Goal: Find contact information: Find contact information

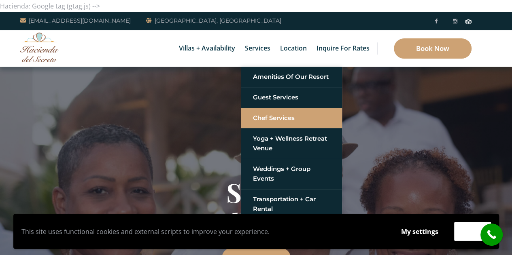
click at [258, 119] on link "Chef Services" at bounding box center [291, 118] width 77 height 15
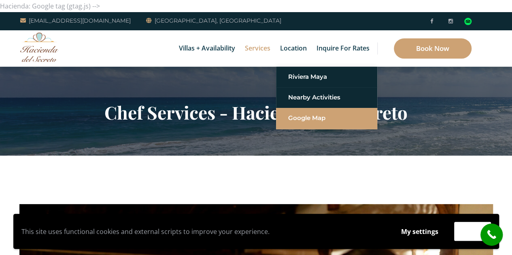
click at [300, 115] on link "Google Map" at bounding box center [326, 118] width 77 height 15
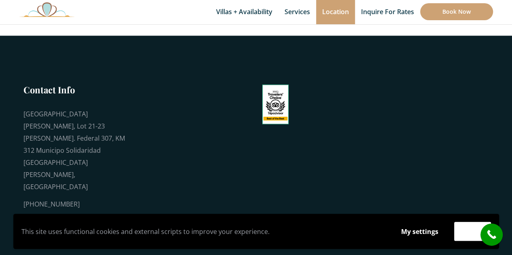
scroll to position [548, 0]
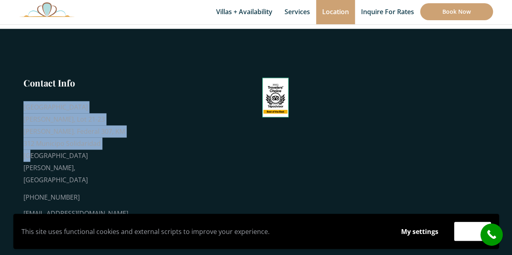
drag, startPoint x: 53, startPoint y: 138, endPoint x: 20, endPoint y: 101, distance: 49.1
click at [20, 101] on div "Contact Info Playa del Secreto, Lot 21-23 Carr. Federal 307, KM 312 Municipo So…" at bounding box center [73, 148] width 109 height 143
copy div "[GEOGRAPHIC_DATA], Lot 21-23 [PERSON_NAME]. Federal 307, KM 312 Municipo Solida…"
